Goal: Information Seeking & Learning: Learn about a topic

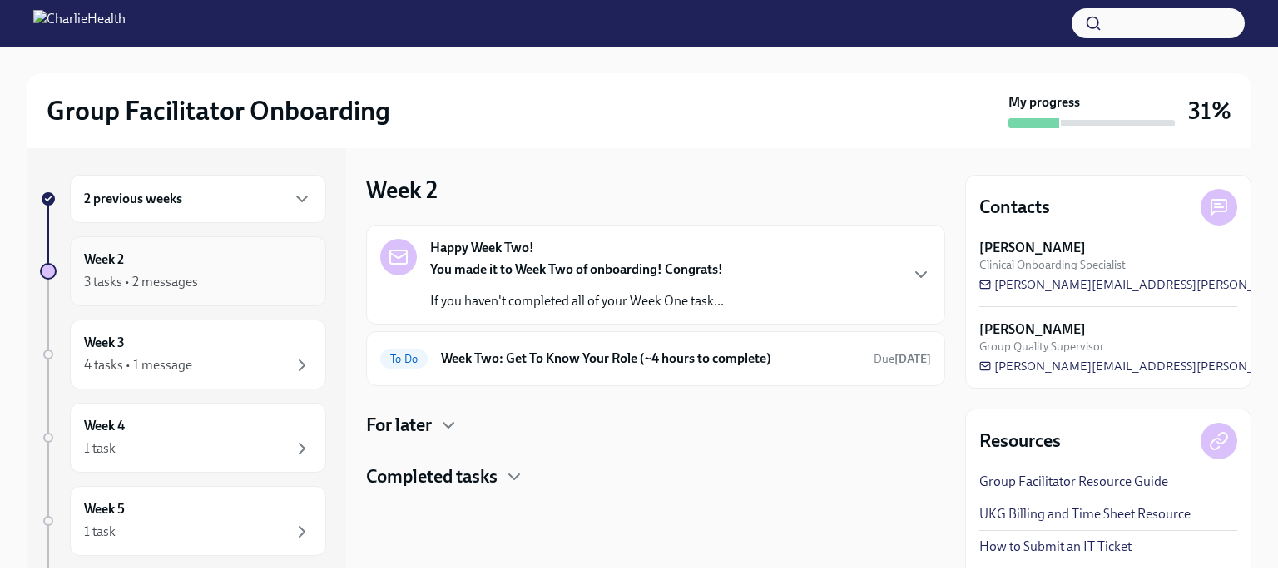
click at [213, 293] on div "Week 2 3 tasks • 2 messages" at bounding box center [198, 271] width 256 height 70
click at [230, 380] on div "Week 3 4 tasks • 1 message" at bounding box center [198, 354] width 256 height 70
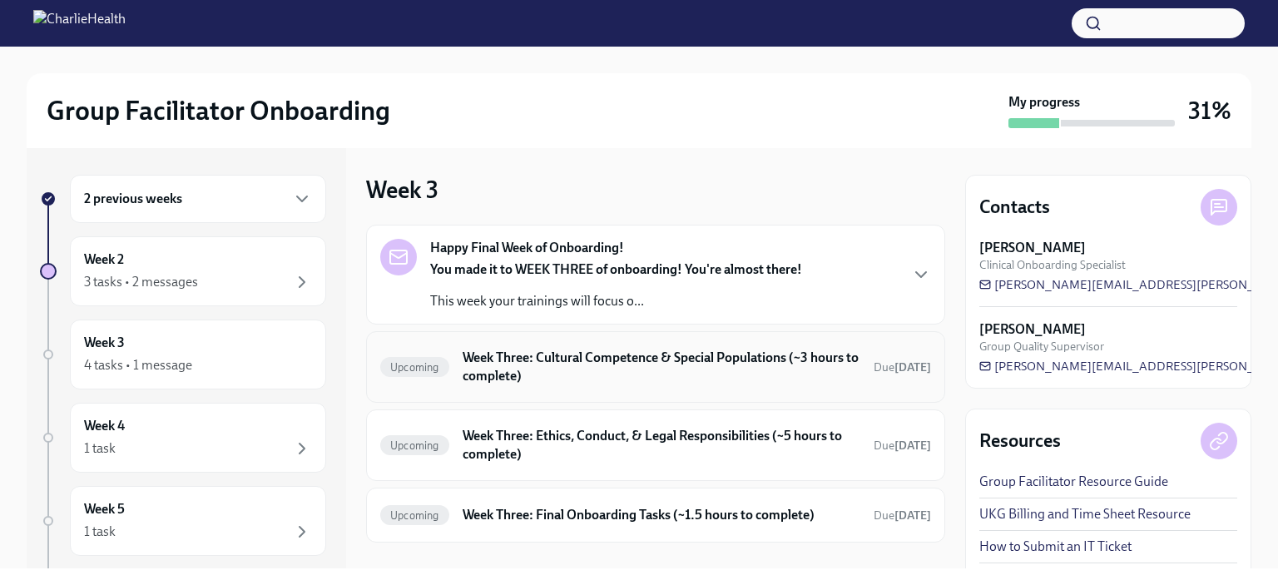
click at [646, 365] on h6 "Week Three: Cultural Competence & Special Populations (~3 hours to complete)" at bounding box center [662, 367] width 398 height 37
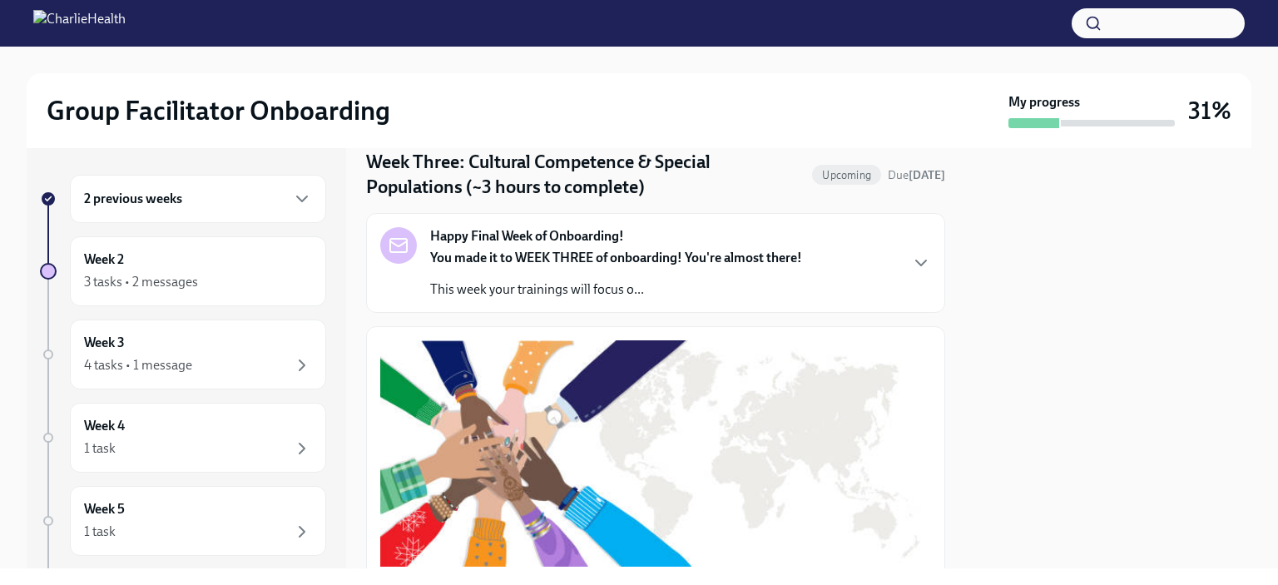
scroll to position [96, 0]
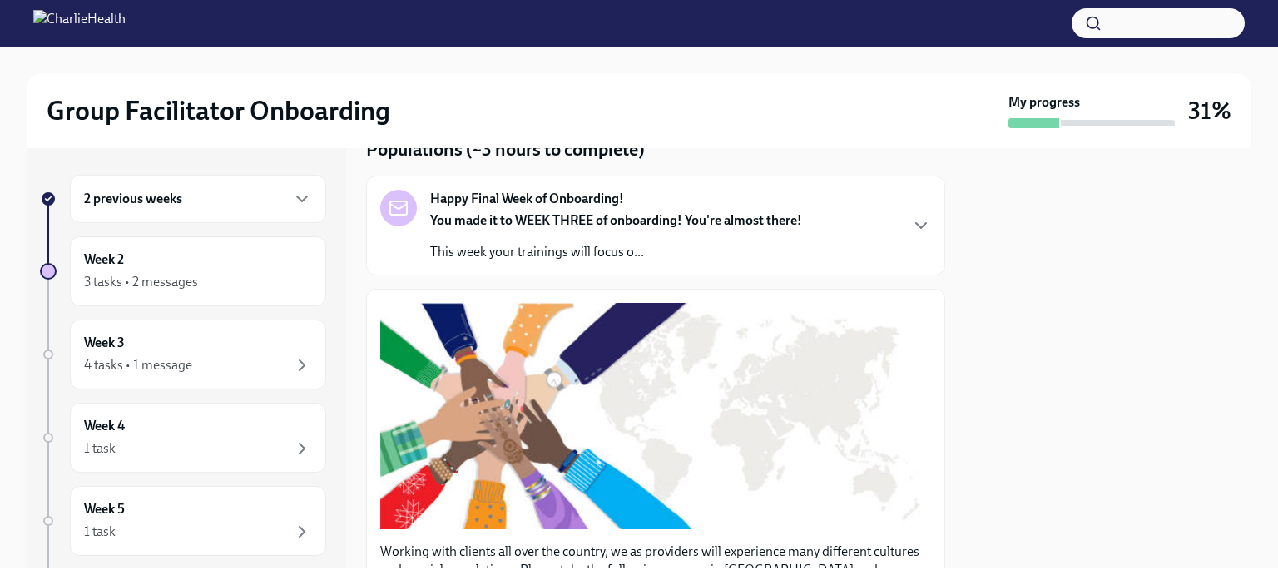
click at [225, 277] on div "3 tasks • 2 messages" at bounding box center [198, 282] width 228 height 20
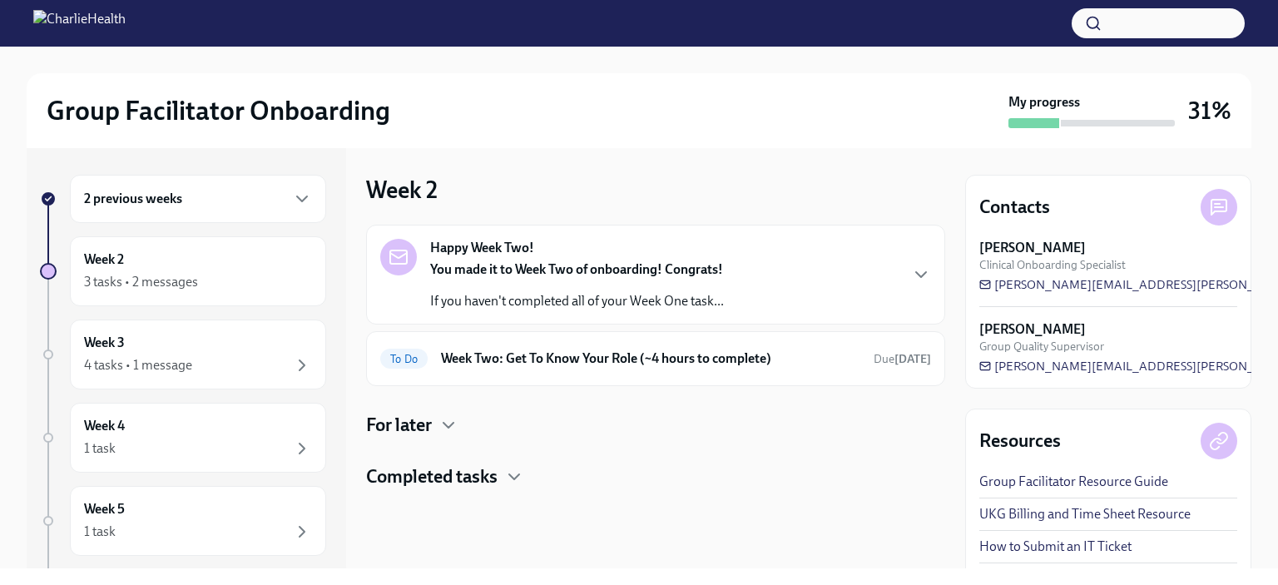
click at [654, 359] on h6 "Week Two: Get To Know Your Role (~4 hours to complete)" at bounding box center [650, 358] width 419 height 18
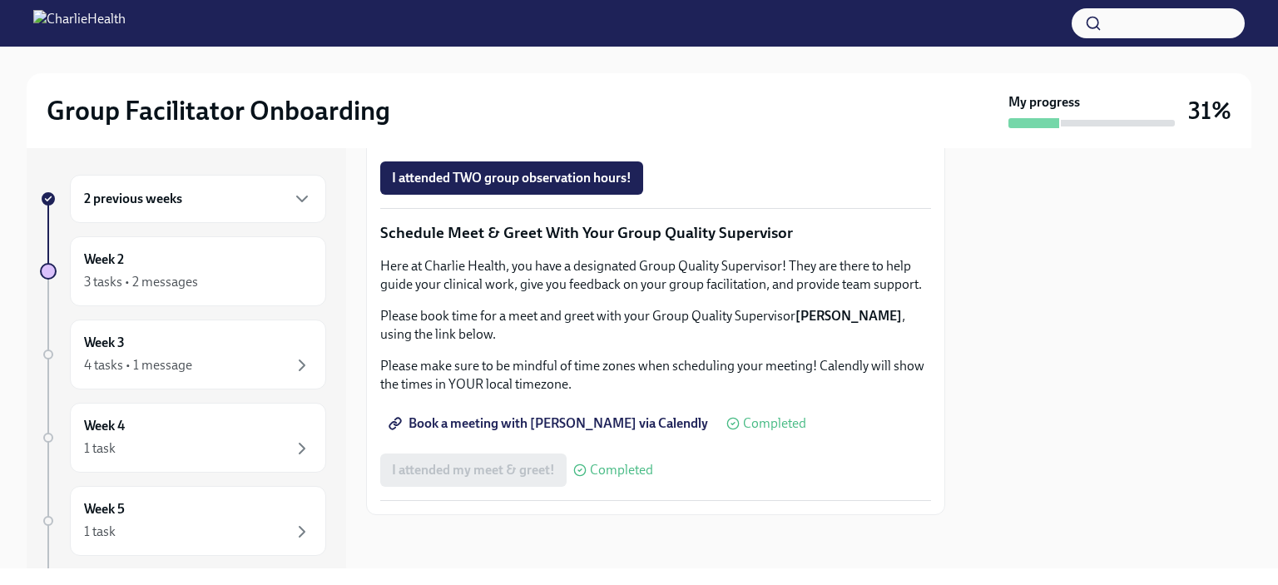
scroll to position [1384, 0]
click at [549, 93] on span "Group Observation Instructions" at bounding box center [492, 85] width 200 height 17
